Goal: Task Accomplishment & Management: Manage account settings

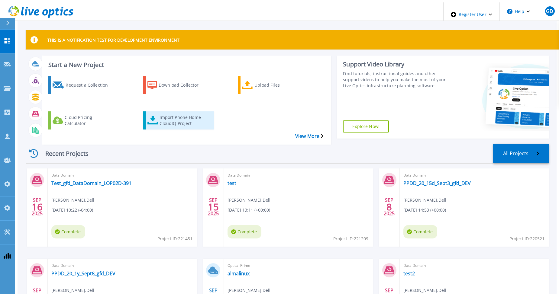
click at [159, 113] on div "Import Phone Home CloudIQ Project" at bounding box center [183, 120] width 48 height 15
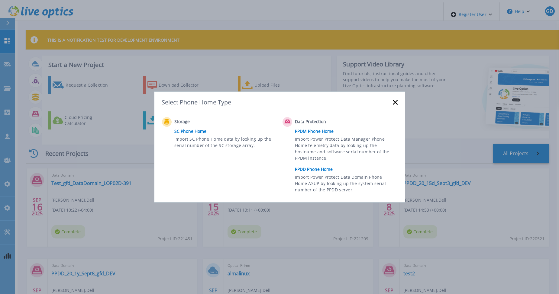
click at [310, 168] on link "PPDD Phone Home" at bounding box center [347, 169] width 105 height 9
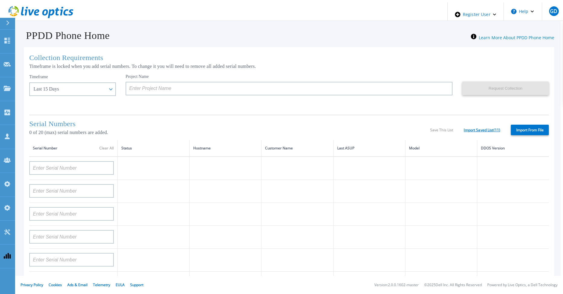
click at [471, 128] on link "Import Saved List ( 11 )" at bounding box center [482, 130] width 37 height 4
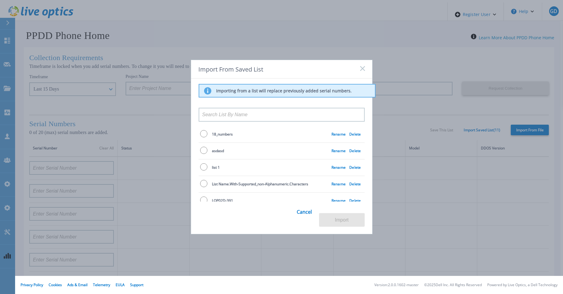
click at [238, 113] on input at bounding box center [282, 115] width 166 height 14
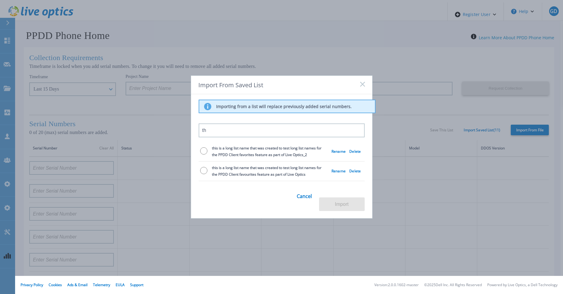
type input "t"
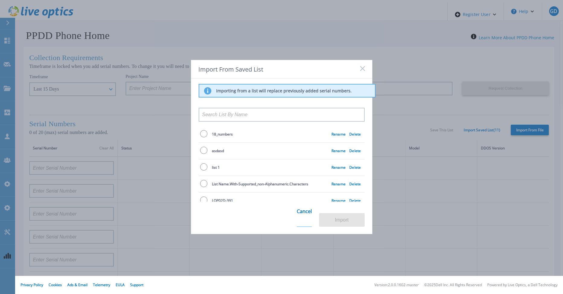
click at [303, 219] on link "Cancel" at bounding box center [304, 215] width 15 height 24
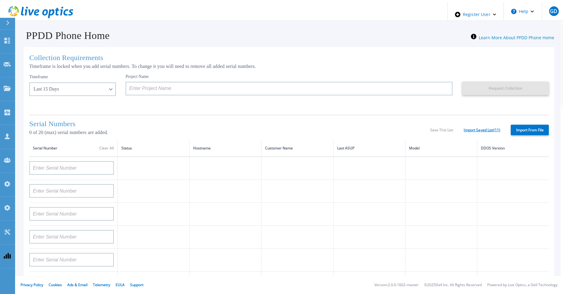
click at [471, 128] on link "Import Saved List ( 11 )" at bounding box center [482, 130] width 37 height 4
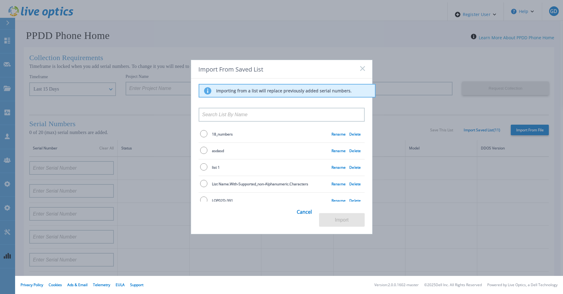
click at [200, 137] on input "radio" at bounding box center [203, 133] width 7 height 7
radio input "true"
click at [351, 135] on link "Delete" at bounding box center [354, 134] width 11 height 5
click at [306, 218] on link "Cancel" at bounding box center [304, 215] width 15 height 24
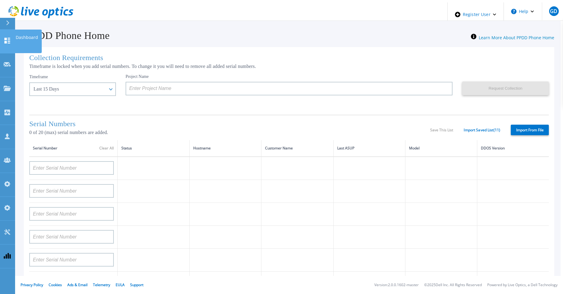
click at [8, 38] on icon at bounding box center [7, 41] width 7 height 6
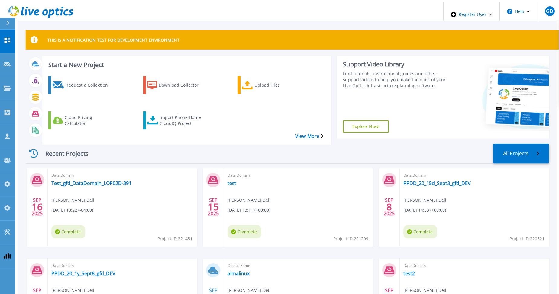
click at [173, 101] on div "Request a Collection Download Collector Upload Files Cloud Pricing Calculator I…" at bounding box center [185, 106] width 284 height 70
click at [171, 113] on div "Import Phone Home CloudIQ Project" at bounding box center [183, 120] width 48 height 15
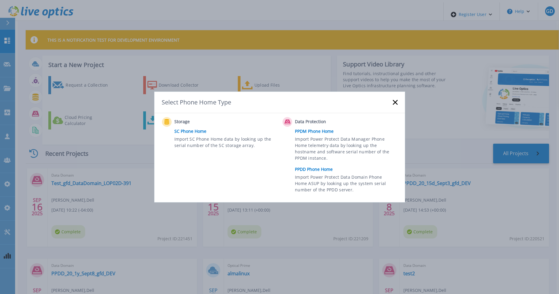
click at [312, 171] on link "PPDD Phone Home" at bounding box center [347, 169] width 105 height 9
